Goal: Task Accomplishment & Management: Complete application form

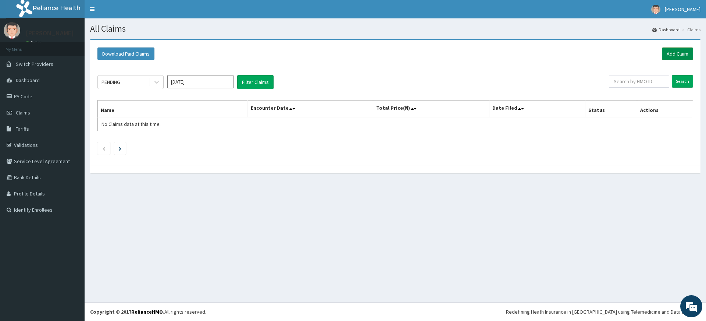
click at [686, 54] on link "Add Claim" at bounding box center [677, 53] width 31 height 13
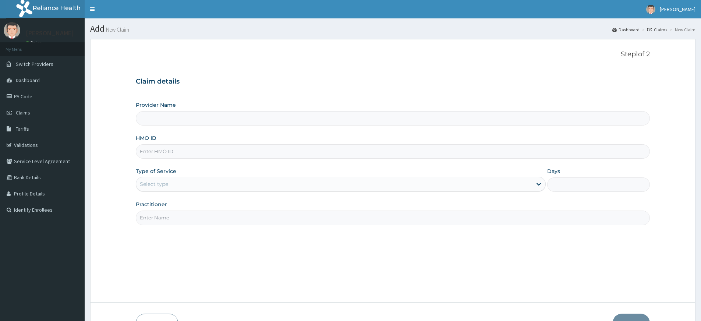
click at [160, 153] on input "HMO ID" at bounding box center [393, 151] width 514 height 14
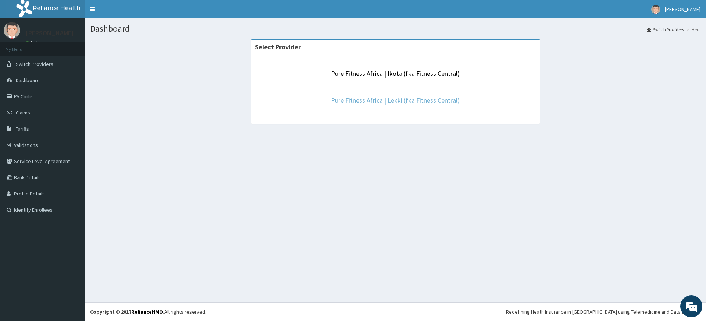
click at [387, 97] on link "Pure Fitness Africa | Lekki (fka Fitness Central)" at bounding box center [395, 100] width 129 height 8
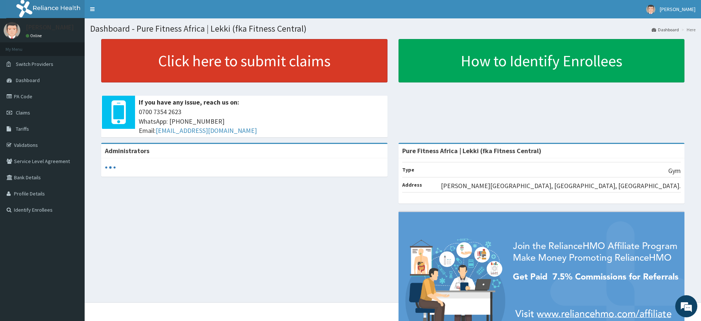
click at [347, 57] on link "Click here to submit claims" at bounding box center [244, 60] width 286 height 43
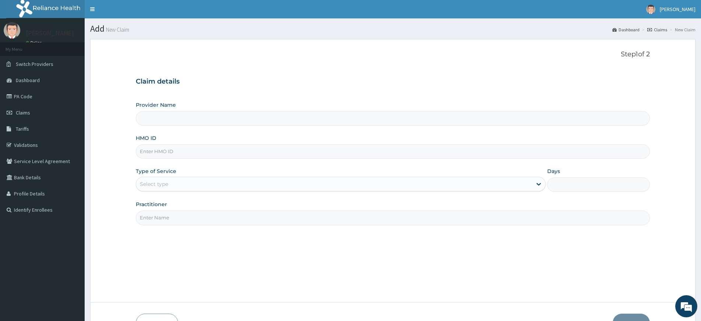
type input "Pure Fitness Africa | Lekki (fka Fitness Central)"
type input "1"
click at [192, 149] on input "HMO ID" at bounding box center [393, 151] width 514 height 14
type input "slb/10883/a"
click at [340, 218] on input "Practitioner" at bounding box center [393, 217] width 514 height 14
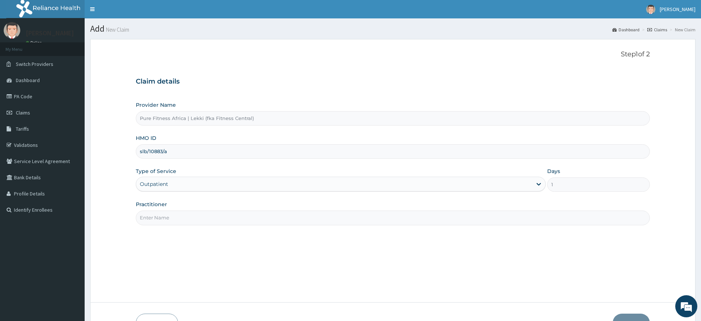
type input "pure fitness africa"
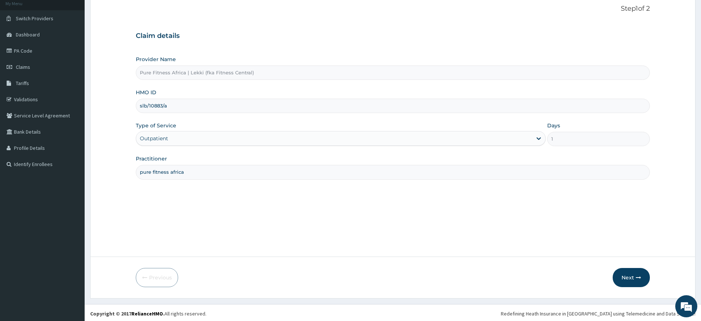
scroll to position [47, 0]
click at [625, 274] on button "Next" at bounding box center [630, 275] width 37 height 19
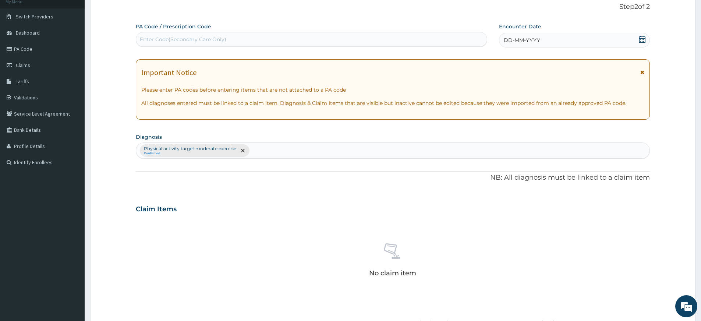
click at [410, 38] on div "Enter Code(Secondary Care Only)" at bounding box center [311, 39] width 351 height 12
type input "PA/651DF7"
click at [644, 41] on icon at bounding box center [642, 39] width 7 height 7
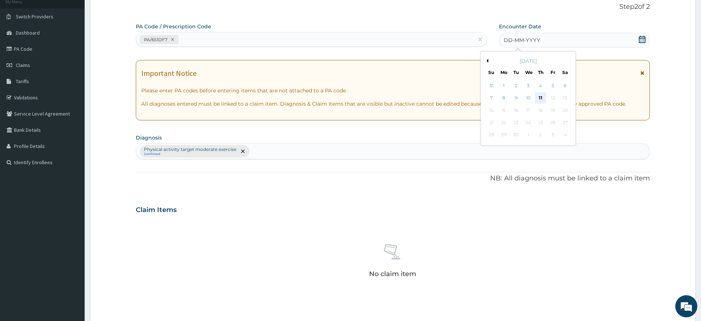
click at [543, 97] on div "11" at bounding box center [540, 98] width 11 height 11
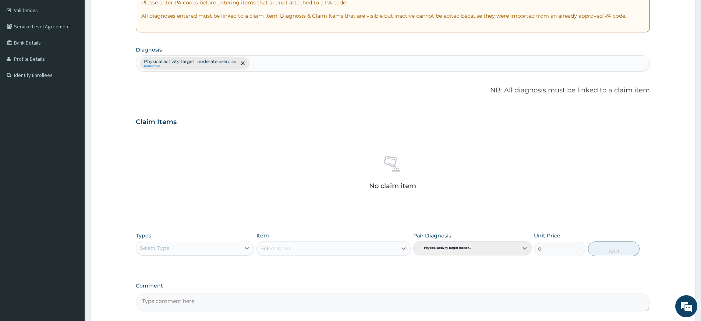
scroll to position [202, 0]
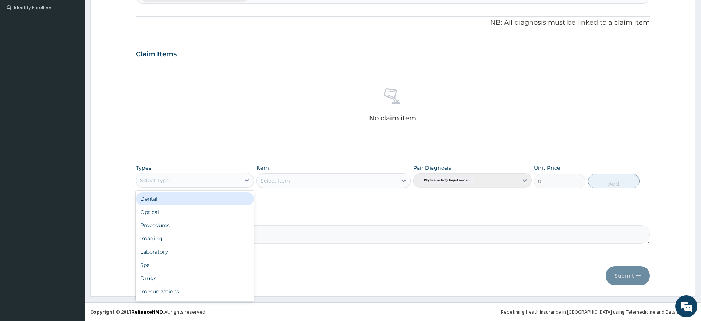
click at [181, 182] on div "Select Type" at bounding box center [188, 180] width 104 height 12
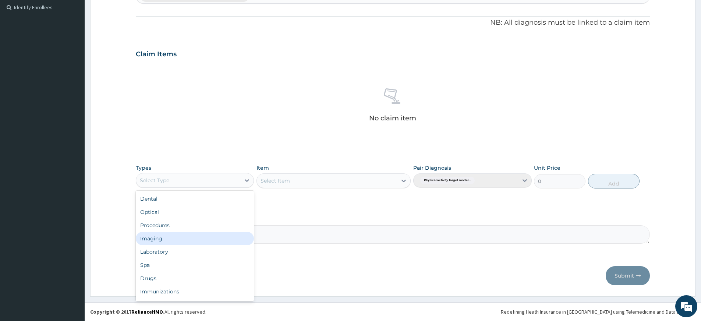
scroll to position [25, 0]
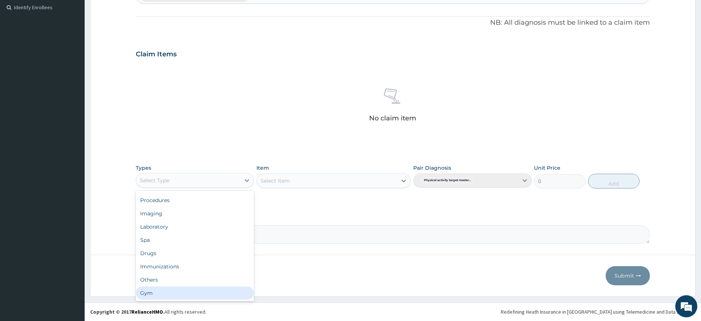
click at [207, 292] on div "Gym" at bounding box center [195, 292] width 118 height 13
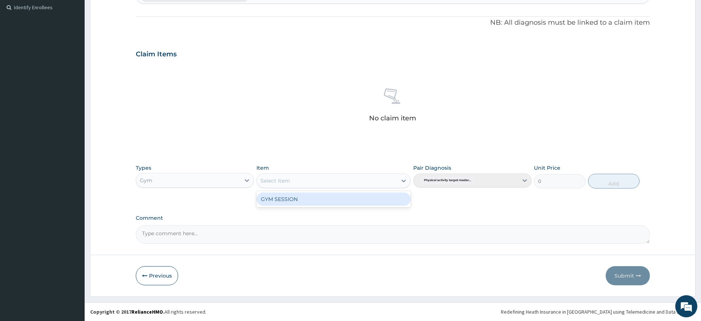
drag, startPoint x: 329, startPoint y: 180, endPoint x: 329, endPoint y: 184, distance: 3.7
click at [329, 180] on div "Select Item" at bounding box center [327, 181] width 140 height 12
click at [331, 201] on div "GYM SESSION" at bounding box center [333, 198] width 154 height 13
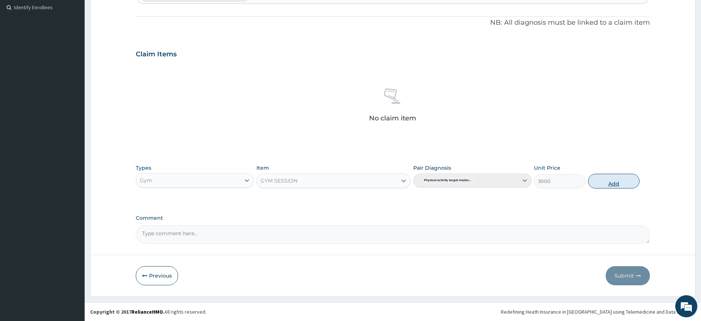
click at [613, 180] on button "Add" at bounding box center [613, 181] width 51 height 15
type input "0"
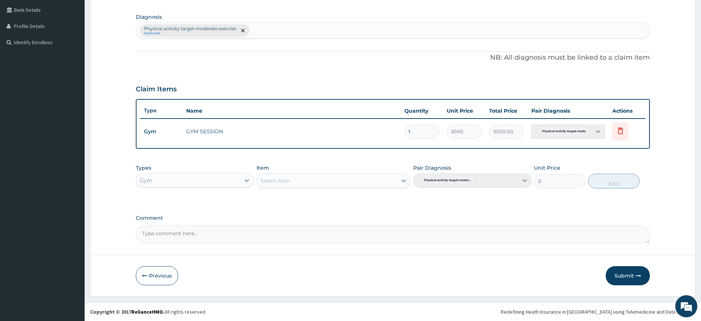
scroll to position [167, 0]
click at [621, 274] on button "Submit" at bounding box center [627, 275] width 44 height 19
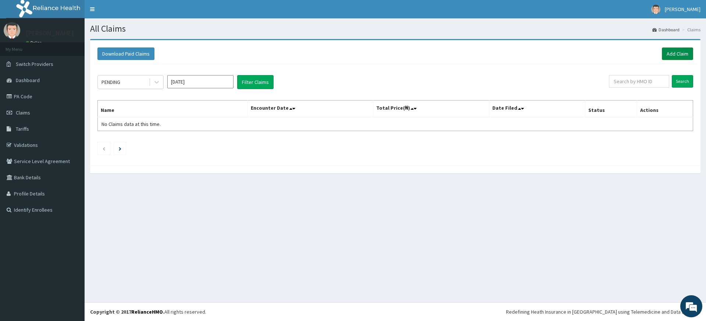
click at [676, 56] on link "Add Claim" at bounding box center [677, 53] width 31 height 13
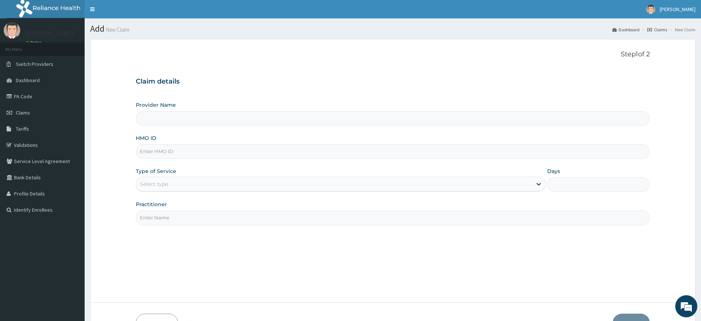
click at [210, 215] on input "Practitioner" at bounding box center [393, 217] width 514 height 14
type input "pure fitness africa"
click at [178, 149] on input "HMO ID" at bounding box center [393, 151] width 514 height 14
type input "Pure Fitness Africa | Lekki (fka Fitness Central)"
type input "1"
